Goal: Task Accomplishment & Management: Manage account settings

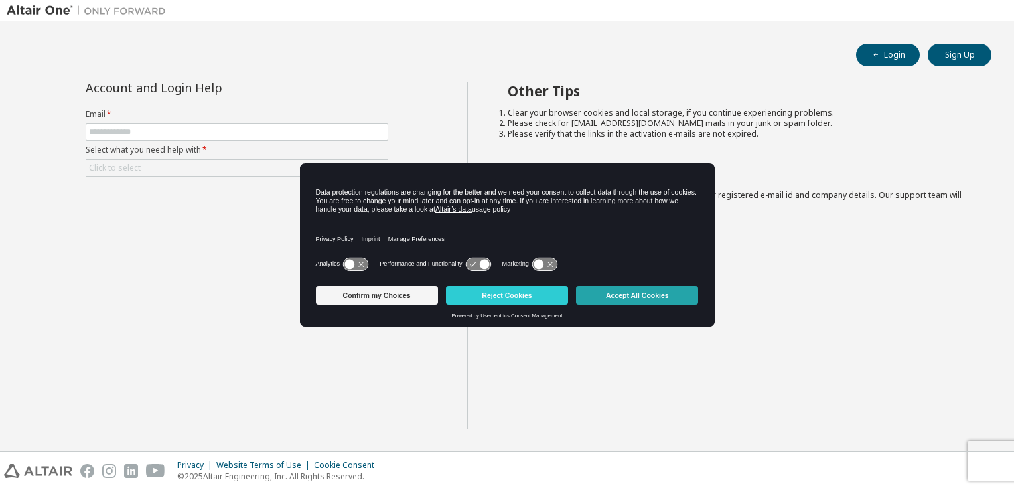
click at [637, 289] on button "Accept All Cookies" at bounding box center [637, 295] width 122 height 19
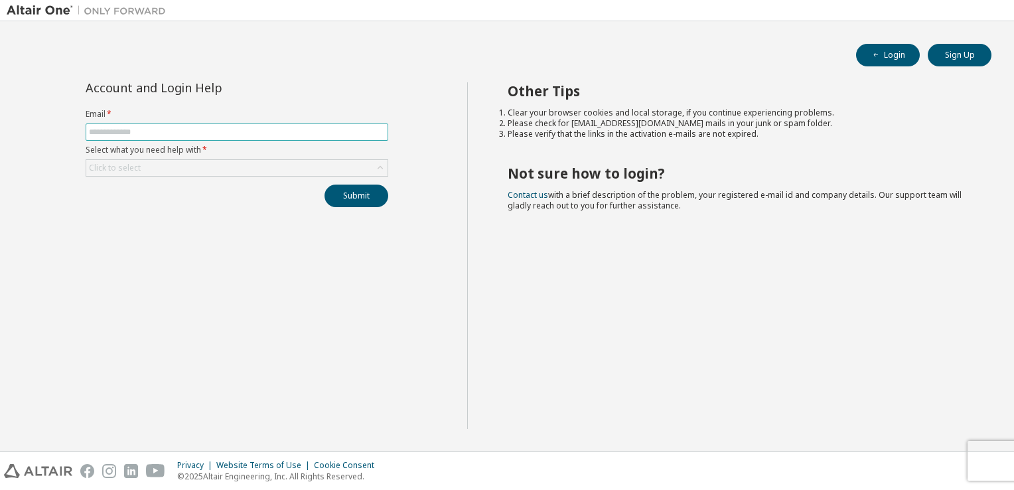
click at [167, 130] on input "text" at bounding box center [237, 132] width 296 height 11
type input "**********"
click at [269, 169] on div "Click to select" at bounding box center [236, 168] width 301 height 16
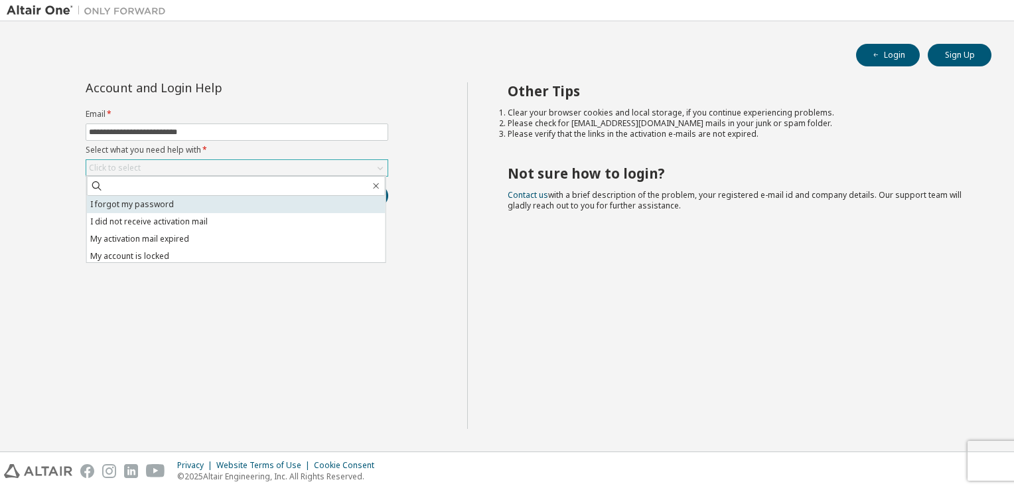
click at [214, 204] on li "I forgot my password" at bounding box center [236, 204] width 299 height 17
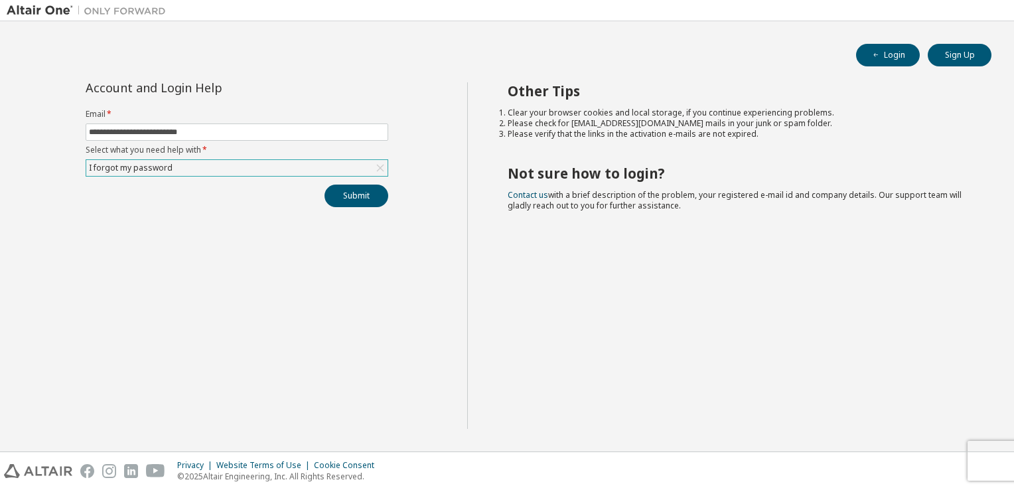
click at [327, 169] on div "I forgot my password" at bounding box center [236, 168] width 301 height 16
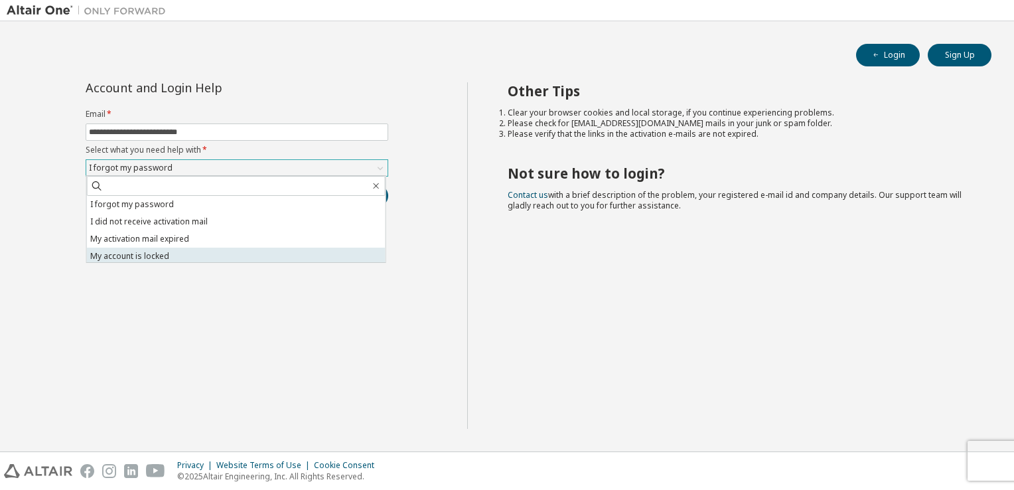
click at [296, 257] on li "My account is locked" at bounding box center [236, 256] width 299 height 17
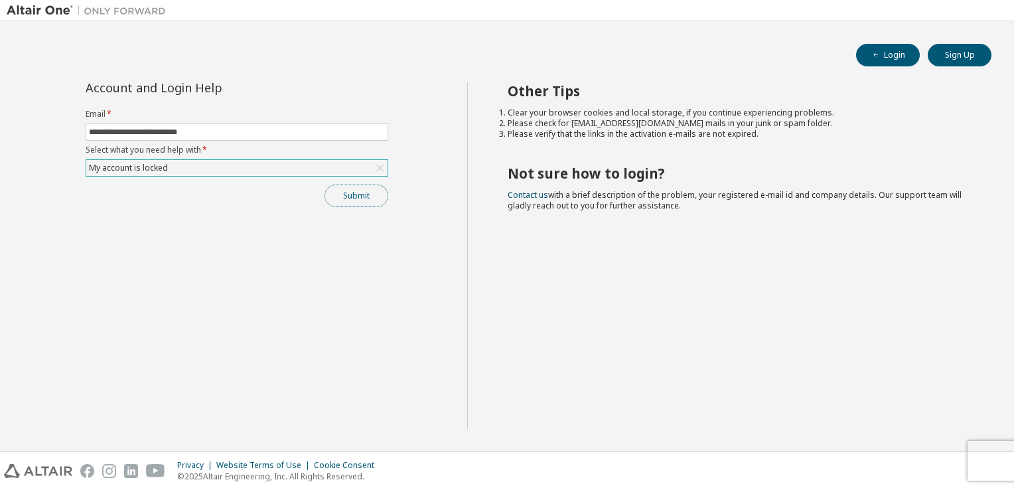
click at [370, 200] on button "Submit" at bounding box center [357, 195] width 64 height 23
click at [369, 195] on button "Submit" at bounding box center [357, 195] width 64 height 23
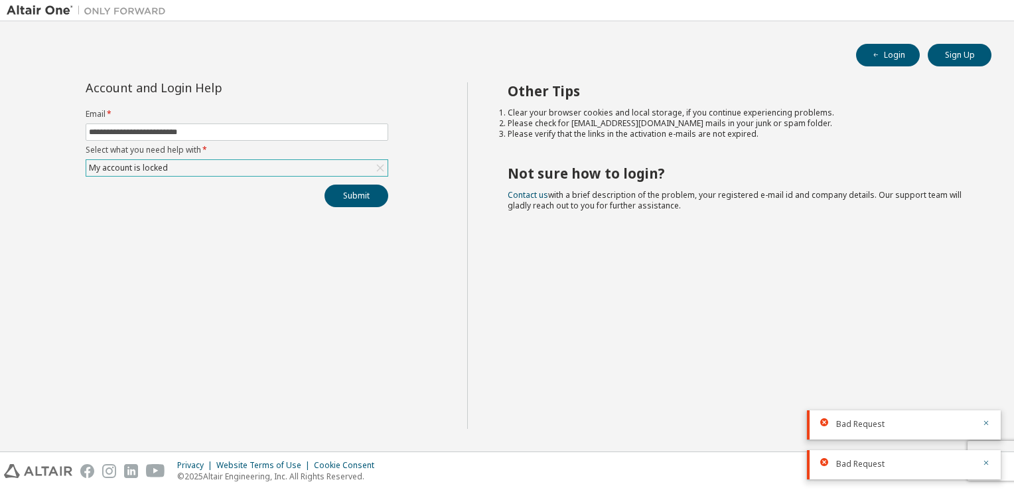
click at [969, 433] on div "Bad Request" at bounding box center [904, 424] width 194 height 29
click at [985, 422] on icon "button" at bounding box center [986, 423] width 5 height 5
click at [987, 467] on icon "button" at bounding box center [986, 463] width 8 height 8
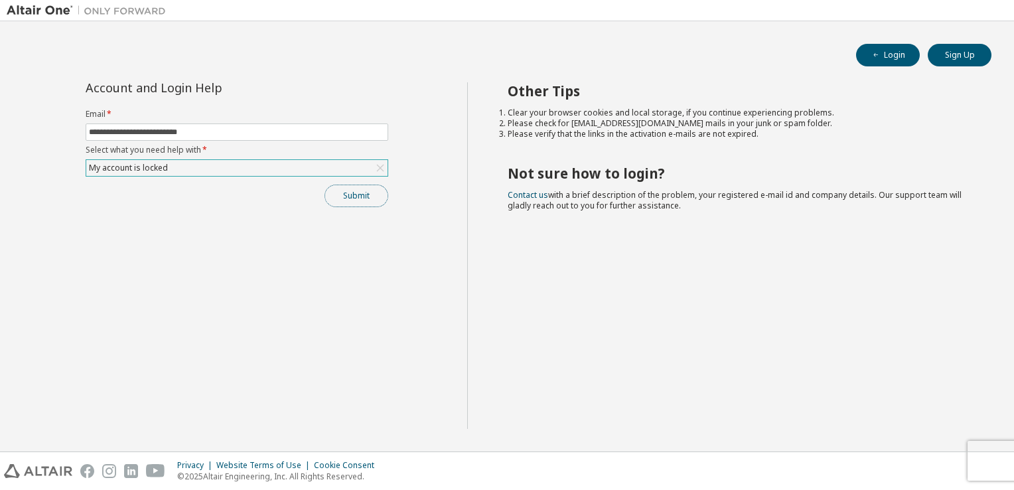
click at [369, 193] on button "Submit" at bounding box center [357, 195] width 64 height 23
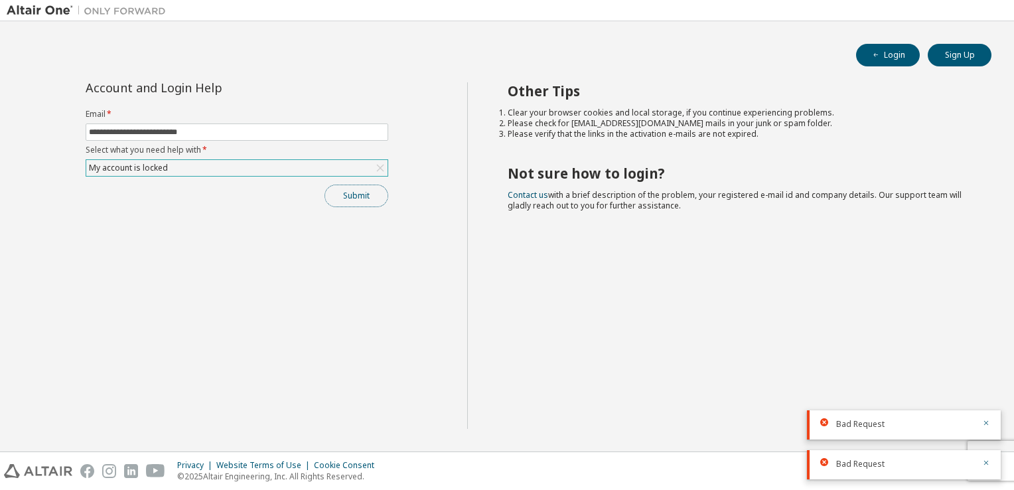
click at [369, 195] on button "Submit" at bounding box center [357, 195] width 64 height 23
click at [990, 384] on div "Bad Request" at bounding box center [904, 384] width 194 height 29
click at [983, 383] on icon "button" at bounding box center [986, 383] width 8 height 8
click at [987, 422] on icon "button" at bounding box center [986, 423] width 8 height 8
click at [987, 463] on icon "button" at bounding box center [986, 463] width 8 height 8
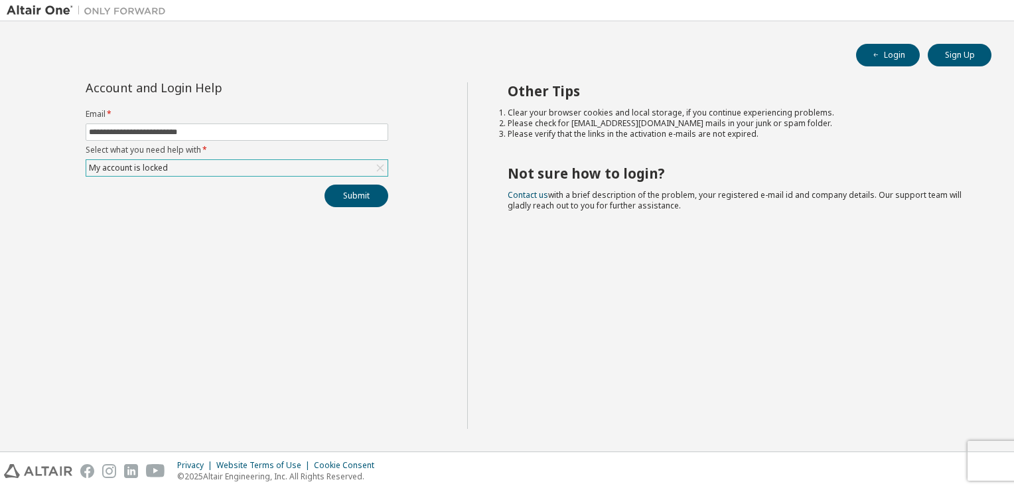
click at [1002, 464] on div "Privacy Website Terms of Use Cookie Consent © 2025 Altair Engineering, Inc. All…" at bounding box center [507, 471] width 1014 height 38
drag, startPoint x: 1002, startPoint y: 464, endPoint x: 947, endPoint y: 375, distance: 104.6
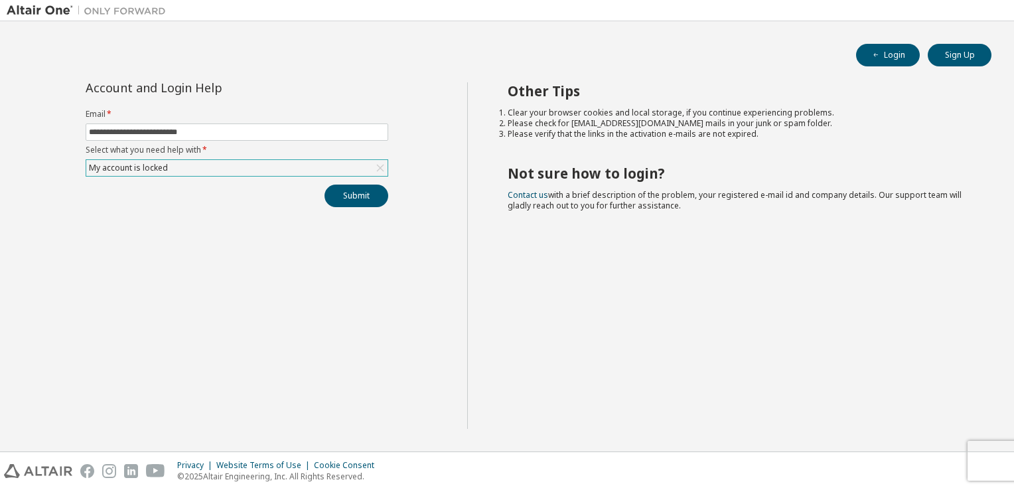
click at [947, 375] on div "Other Tips Clear your browser cookies and local storage, if you continue experi…" at bounding box center [737, 255] width 541 height 346
click at [262, 123] on span "**********" at bounding box center [237, 131] width 303 height 17
click at [260, 127] on input "**********" at bounding box center [237, 132] width 296 height 11
click at [232, 170] on div "My account is locked" at bounding box center [236, 168] width 301 height 16
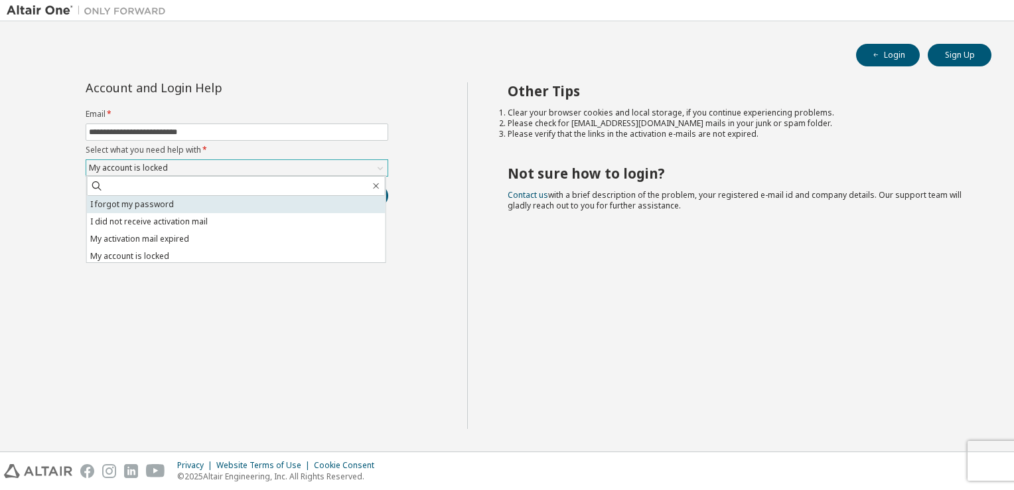
click at [225, 207] on li "I forgot my password" at bounding box center [236, 204] width 299 height 17
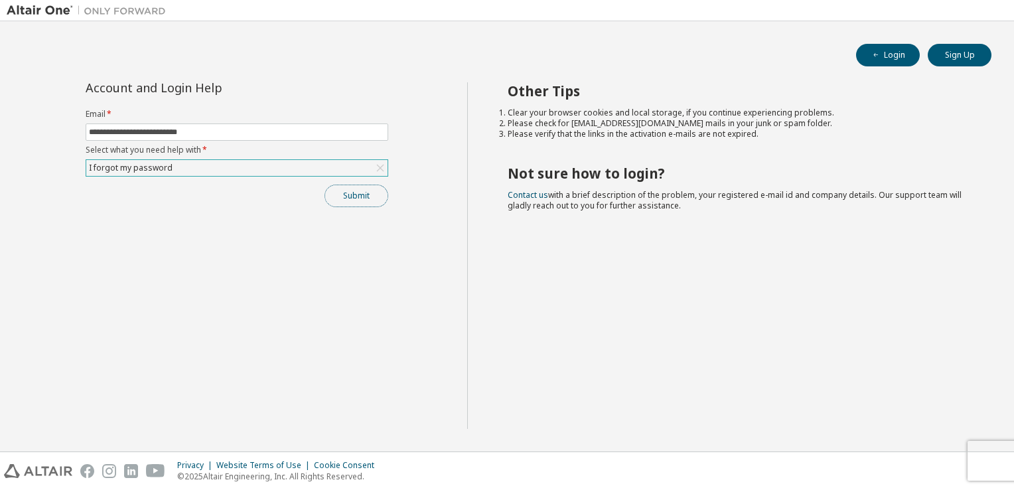
click at [345, 194] on button "Submit" at bounding box center [357, 195] width 64 height 23
click at [366, 197] on button "Submit" at bounding box center [357, 195] width 64 height 23
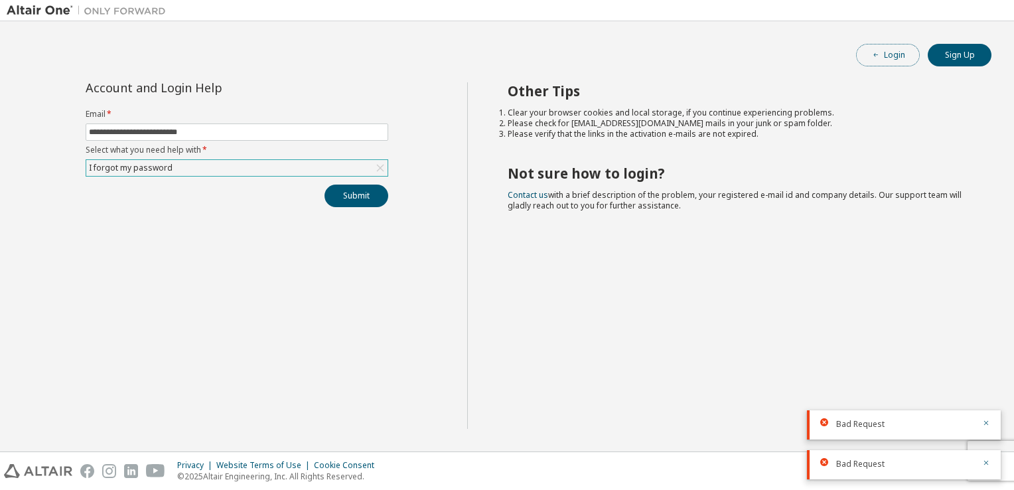
click at [887, 54] on button "Login" at bounding box center [888, 55] width 64 height 23
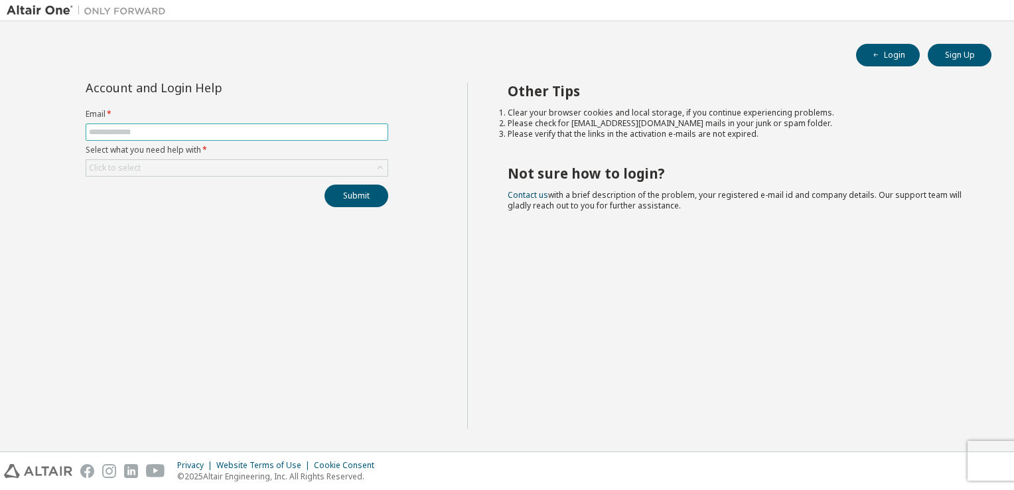
click at [269, 127] on input "text" at bounding box center [237, 132] width 296 height 11
type input "**********"
click at [263, 163] on div "Click to select" at bounding box center [236, 168] width 301 height 16
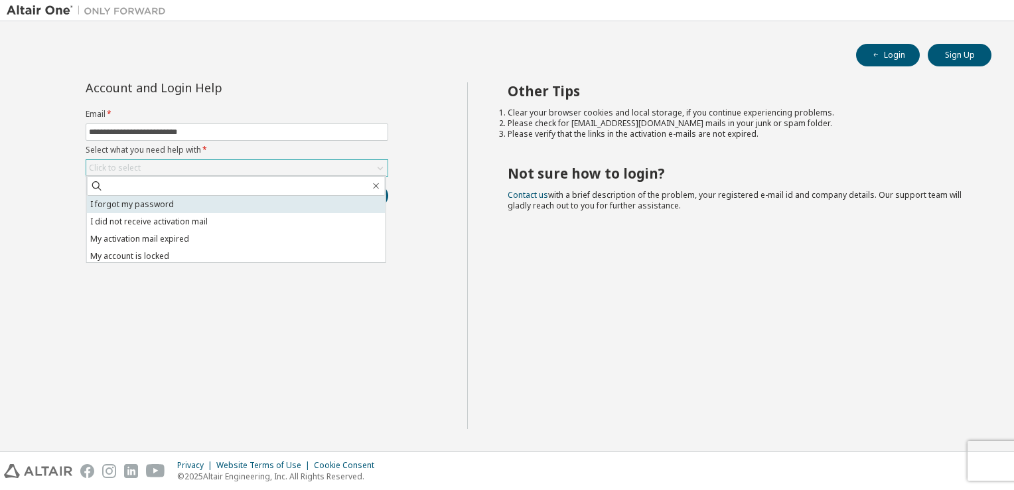
click at [229, 200] on li "I forgot my password" at bounding box center [236, 204] width 299 height 17
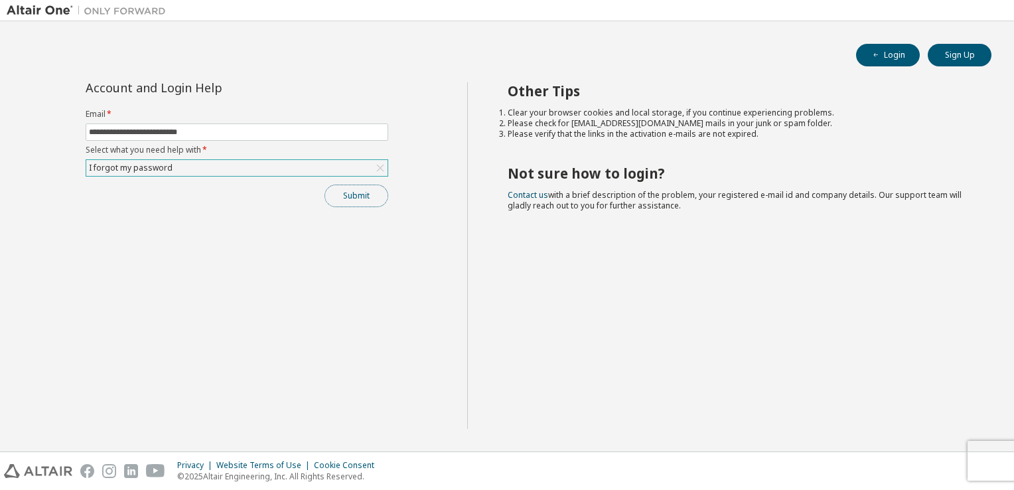
click at [336, 192] on button "Submit" at bounding box center [357, 195] width 64 height 23
click at [905, 474] on div "Bad Request" at bounding box center [904, 464] width 194 height 29
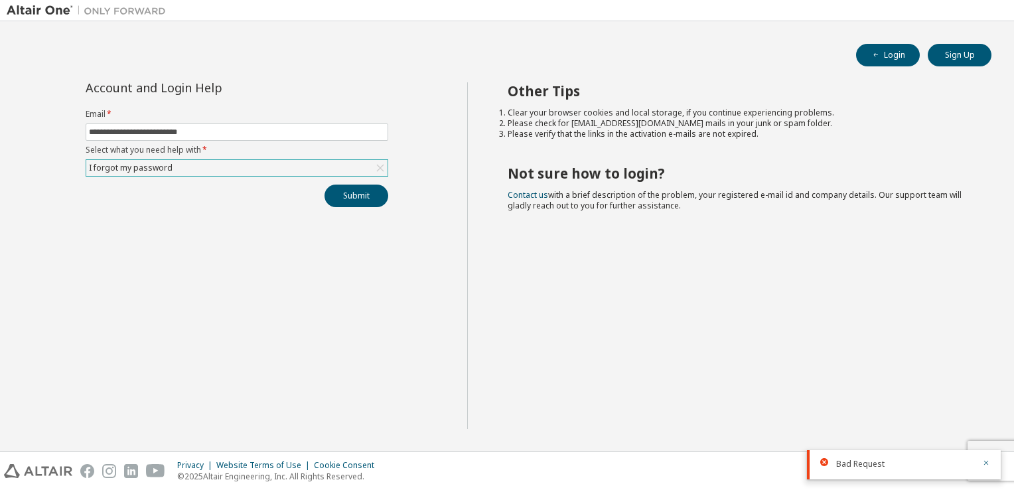
click at [905, 474] on div "Bad Request" at bounding box center [904, 464] width 194 height 29
click at [990, 463] on div "Bad Request" at bounding box center [904, 464] width 194 height 29
click at [994, 467] on div "Bad Request" at bounding box center [904, 464] width 194 height 29
click at [988, 461] on icon "button" at bounding box center [986, 463] width 8 height 8
